Goal: Navigation & Orientation: Find specific page/section

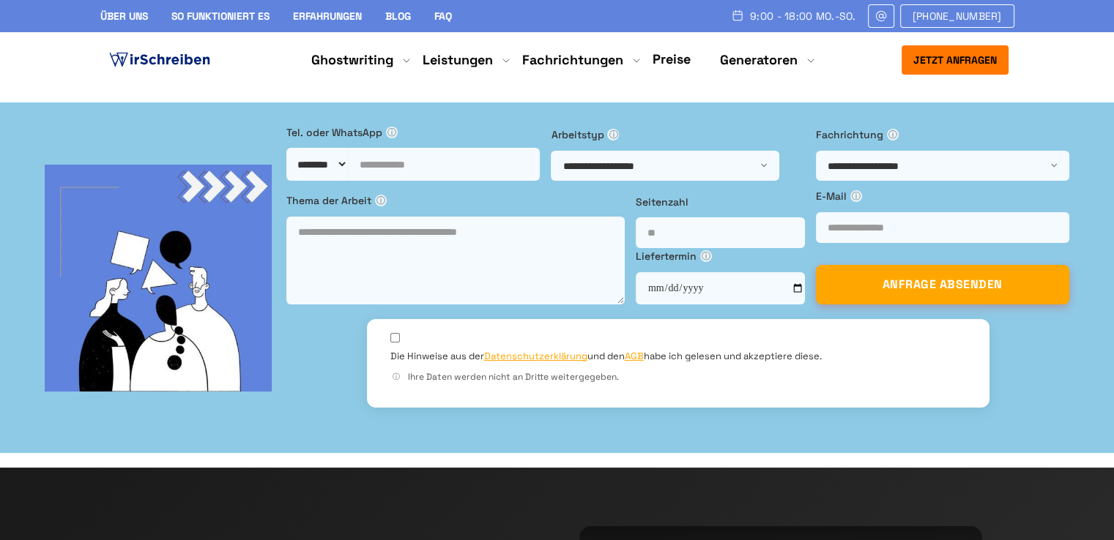
click at [683, 68] on li "Preise" at bounding box center [671, 60] width 38 height 19
click at [673, 59] on link "Preise" at bounding box center [671, 59] width 38 height 17
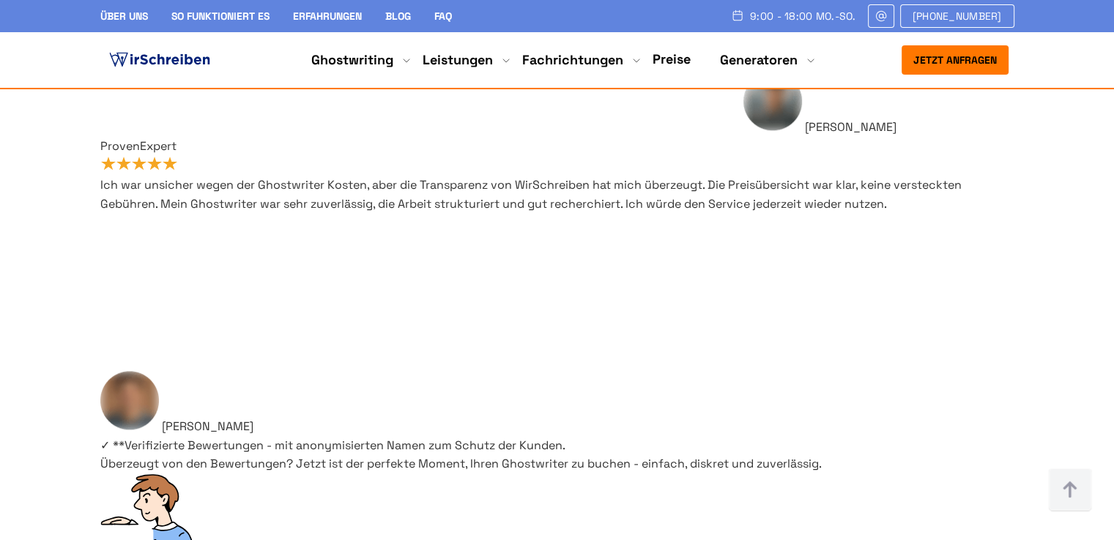
scroll to position [12100, 0]
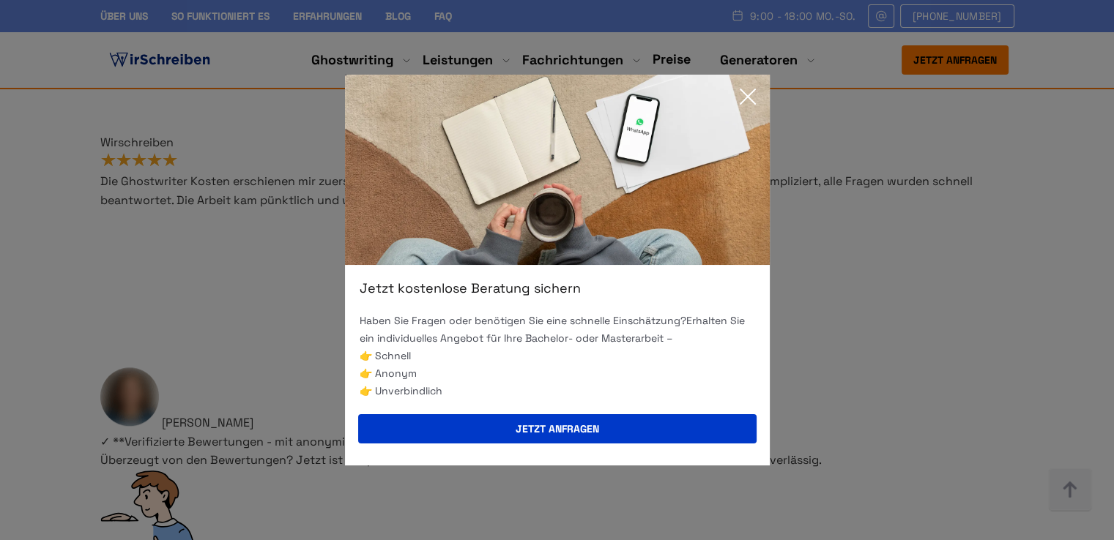
click at [750, 97] on icon at bounding box center [747, 96] width 29 height 29
